Goal: Task Accomplishment & Management: Use online tool/utility

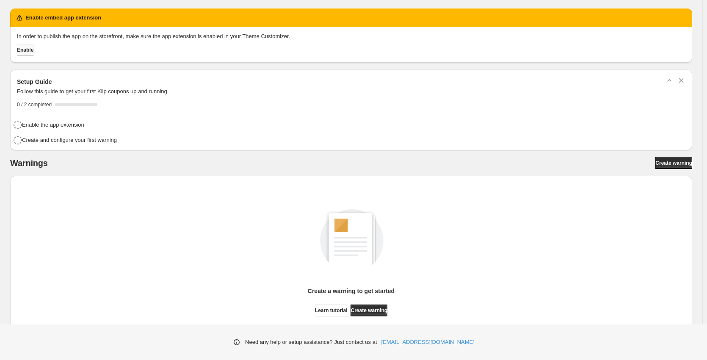
click at [32, 52] on span "Enable" at bounding box center [25, 50] width 17 height 7
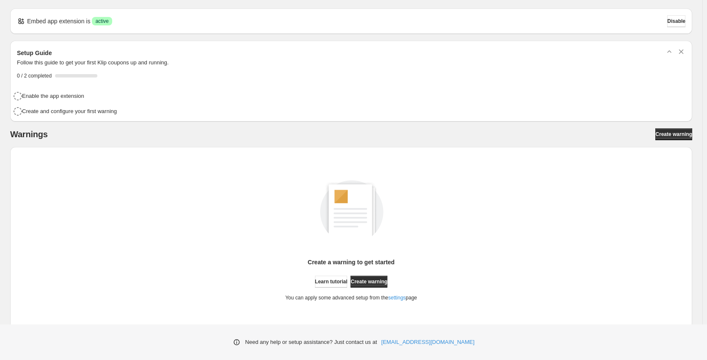
click at [22, 83] on div "Setup Guide Follow this guide to get your first Klip coupons up and running. 0 …" at bounding box center [351, 63] width 682 height 45
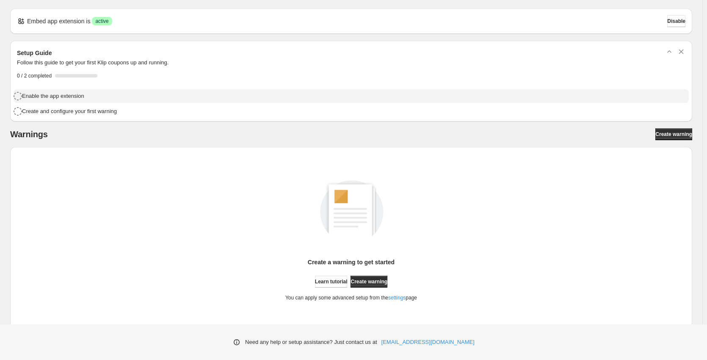
click at [49, 97] on h4 "Enable the app extension" at bounding box center [53, 96] width 62 height 8
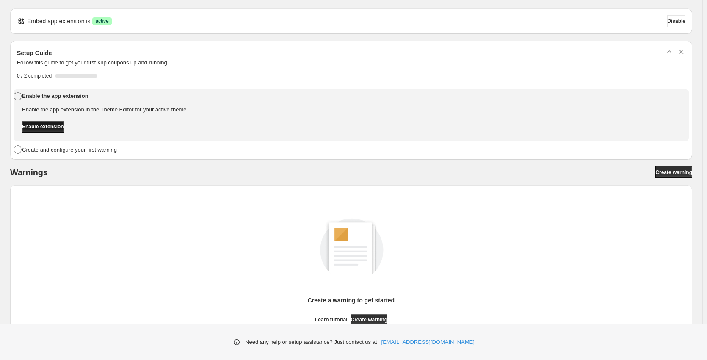
click at [60, 127] on span "Enable extension" at bounding box center [43, 126] width 42 height 7
click at [76, 136] on div "Enable the app extension in the Theme Editor for your active theme. Enable exte…" at bounding box center [106, 122] width 168 height 34
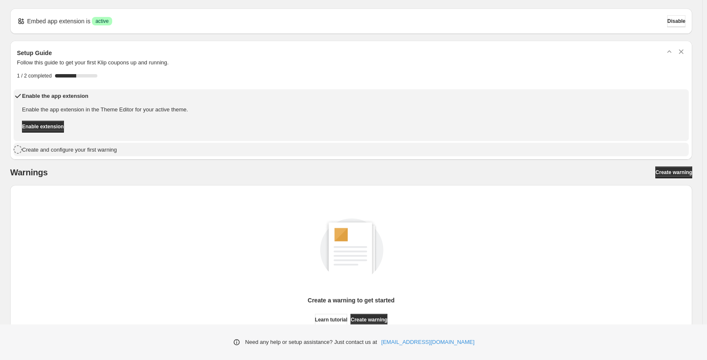
click at [81, 148] on h4 "Create and configure your first warning" at bounding box center [69, 150] width 95 height 8
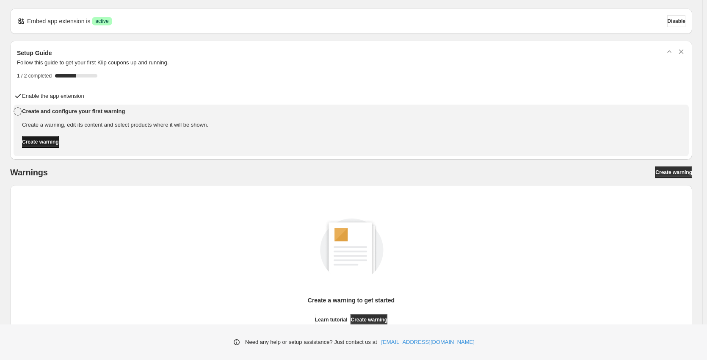
click at [59, 145] on button "Create warning" at bounding box center [40, 142] width 37 height 12
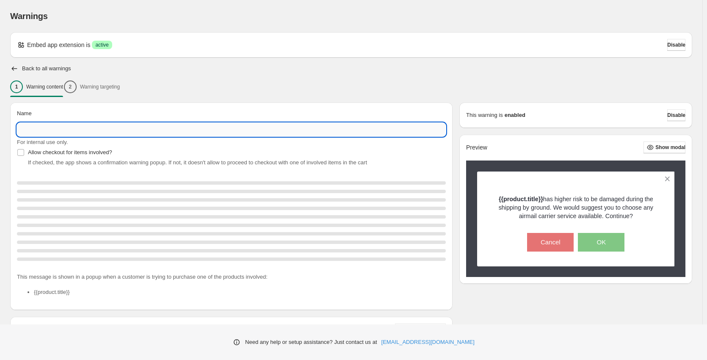
click at [84, 126] on input "Name" at bounding box center [231, 130] width 429 height 14
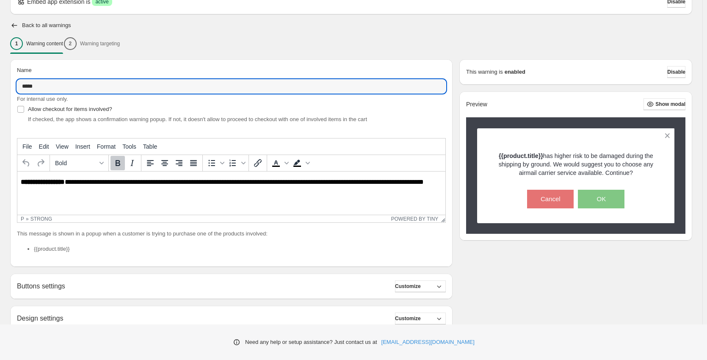
scroll to position [42, 0]
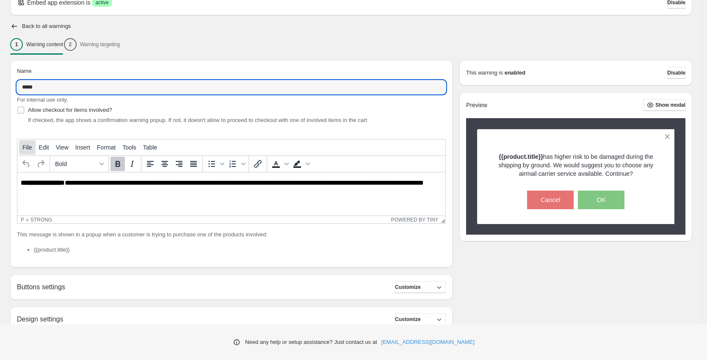
type input "*****"
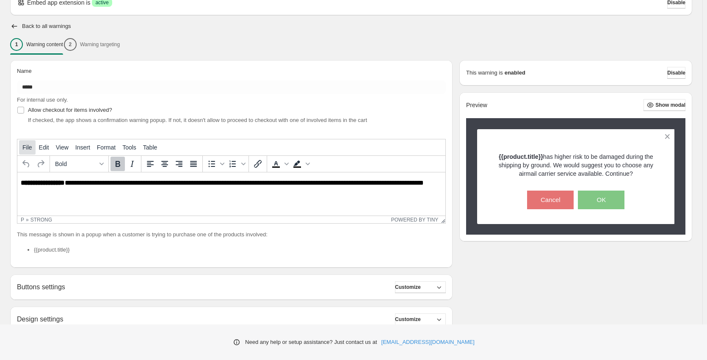
click at [26, 149] on span "File" at bounding box center [27, 147] width 10 height 7
click at [36, 148] on button "Edit" at bounding box center [44, 147] width 17 height 14
click at [56, 146] on span "View" at bounding box center [62, 147] width 13 height 7
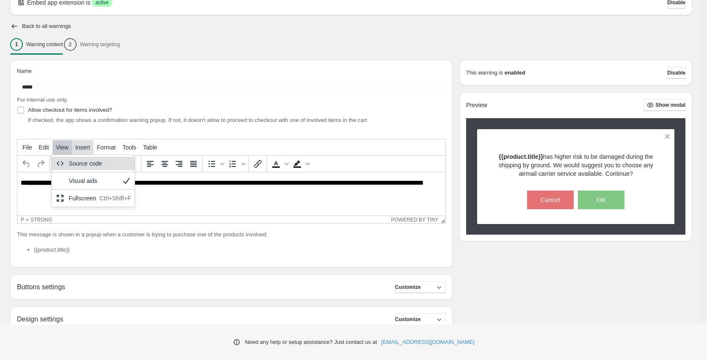
click at [72, 144] on button "Insert" at bounding box center [83, 147] width 22 height 14
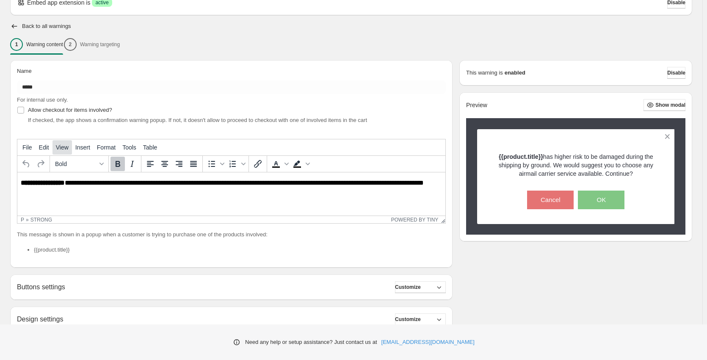
click at [61, 144] on span "View" at bounding box center [62, 147] width 13 height 7
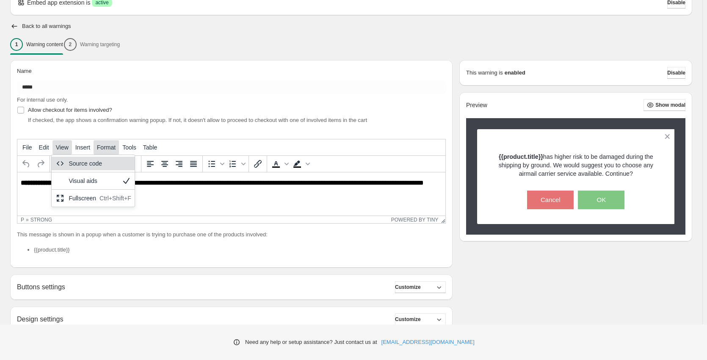
drag, startPoint x: 61, startPoint y: 143, endPoint x: 92, endPoint y: 146, distance: 31.0
click at [61, 143] on button "View" at bounding box center [61, 147] width 19 height 14
click at [94, 146] on button "Format" at bounding box center [106, 147] width 25 height 14
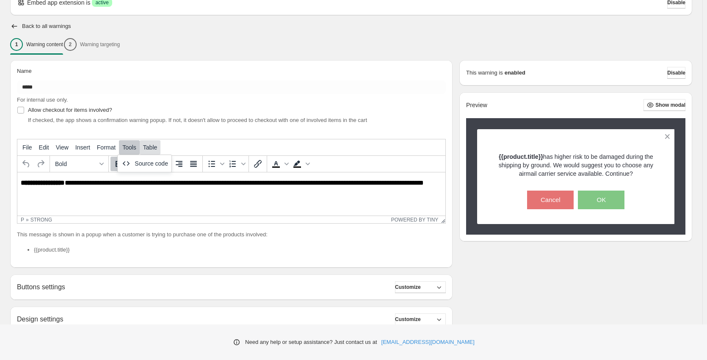
click at [140, 149] on button "Table" at bounding box center [150, 147] width 21 height 14
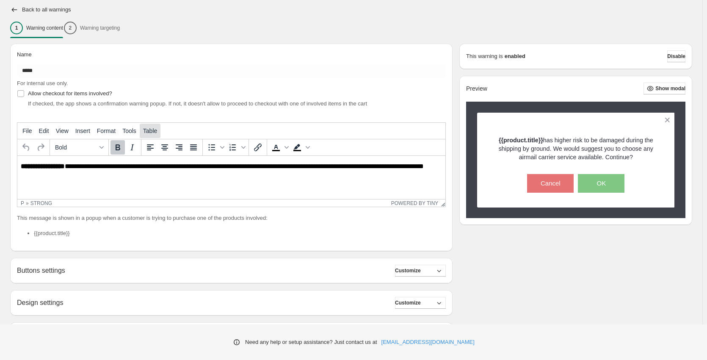
scroll to position [127, 0]
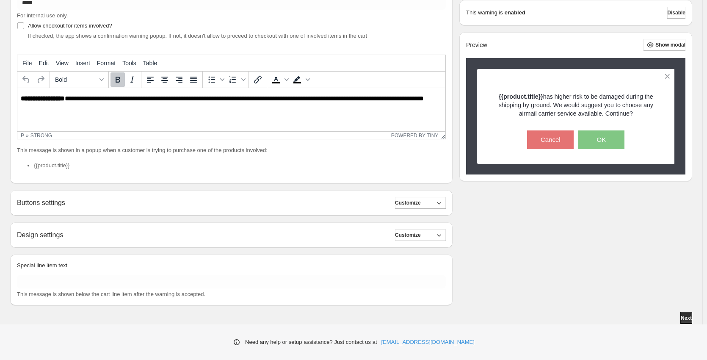
click at [86, 186] on div "**********" at bounding box center [231, 140] width 442 height 329
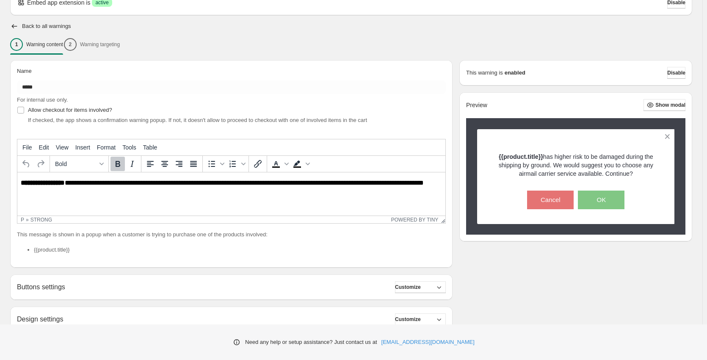
scroll to position [42, 0]
click at [158, 196] on html "**********" at bounding box center [231, 187] width 428 height 29
click at [55, 113] on span "Allow checkout for items involved?" at bounding box center [70, 110] width 84 height 6
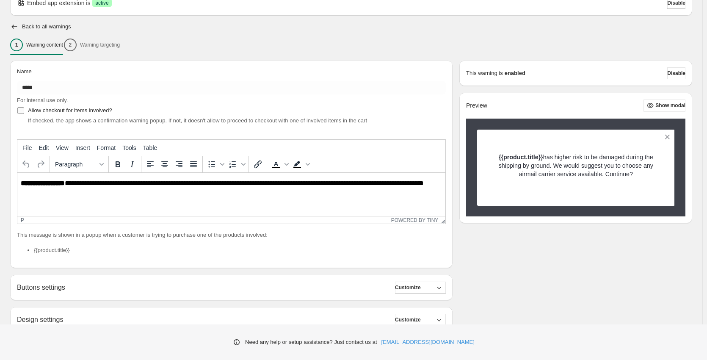
click at [55, 113] on span "Allow checkout for items involved?" at bounding box center [70, 110] width 84 height 6
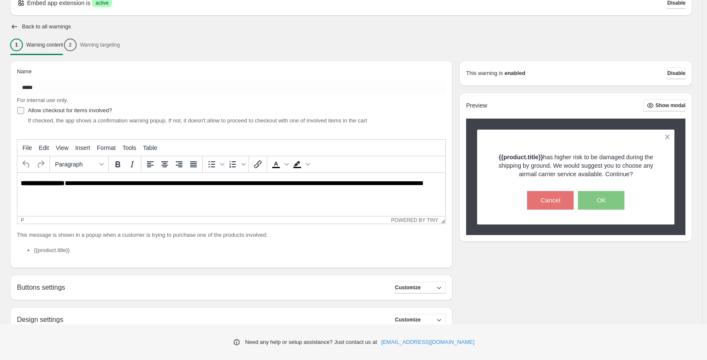
click at [55, 113] on span "Allow checkout for items involved?" at bounding box center [70, 110] width 84 height 6
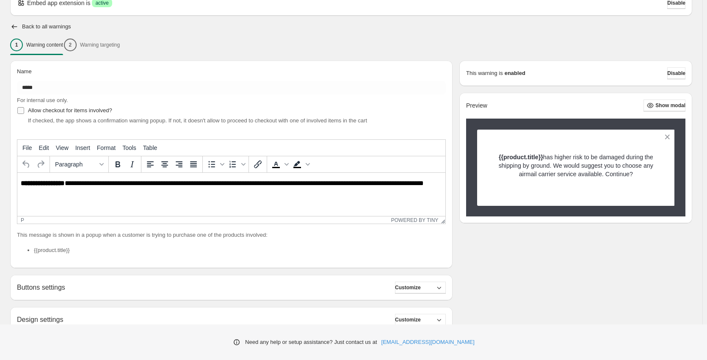
click at [55, 113] on span "Allow checkout for items involved?" at bounding box center [70, 110] width 84 height 6
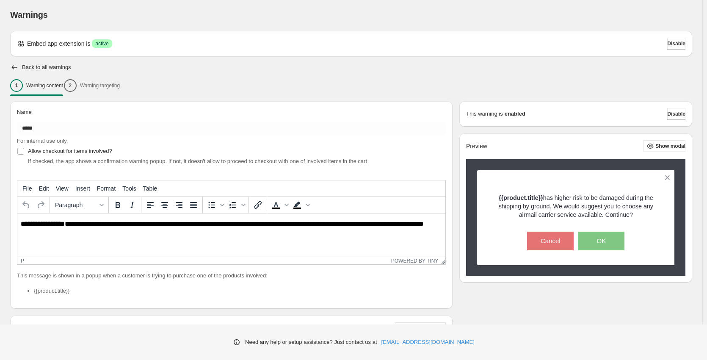
scroll to position [0, 0]
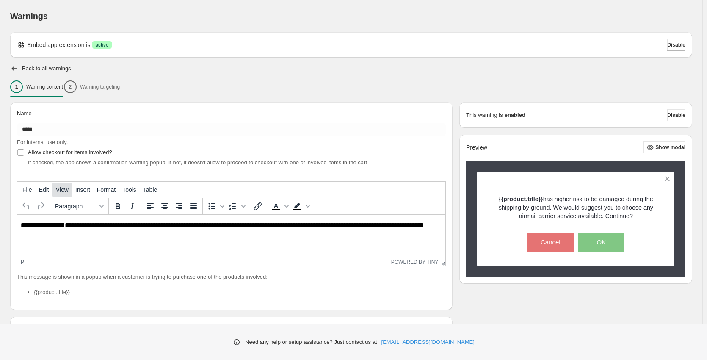
click at [63, 189] on span "View" at bounding box center [62, 189] width 13 height 7
